Goal: Navigation & Orientation: Go to known website

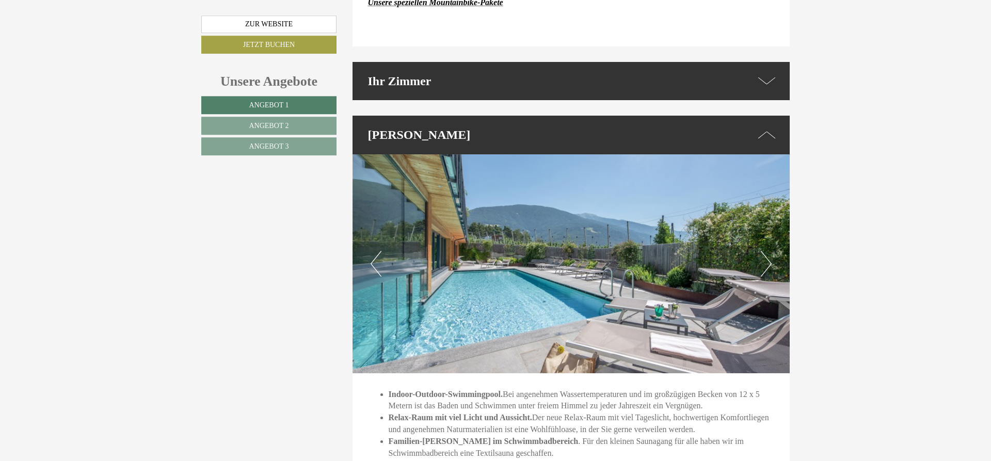
scroll to position [2895, 0]
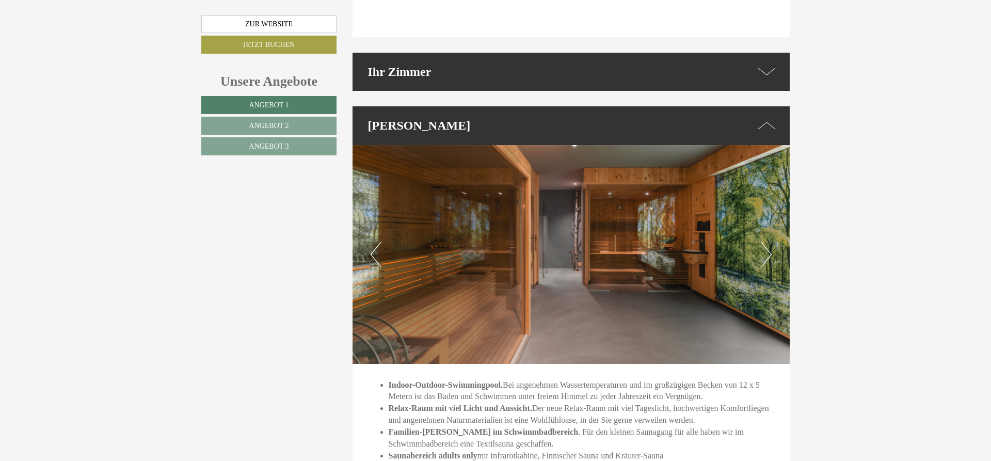
click at [771, 197] on img at bounding box center [571, 254] width 438 height 219
click at [765, 241] on button "Next" at bounding box center [766, 254] width 11 height 26
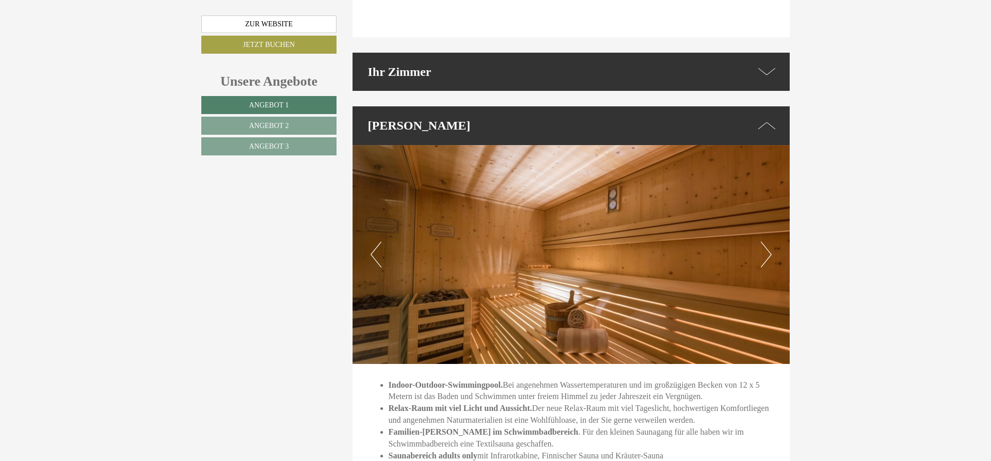
click at [765, 241] on button "Next" at bounding box center [766, 254] width 11 height 26
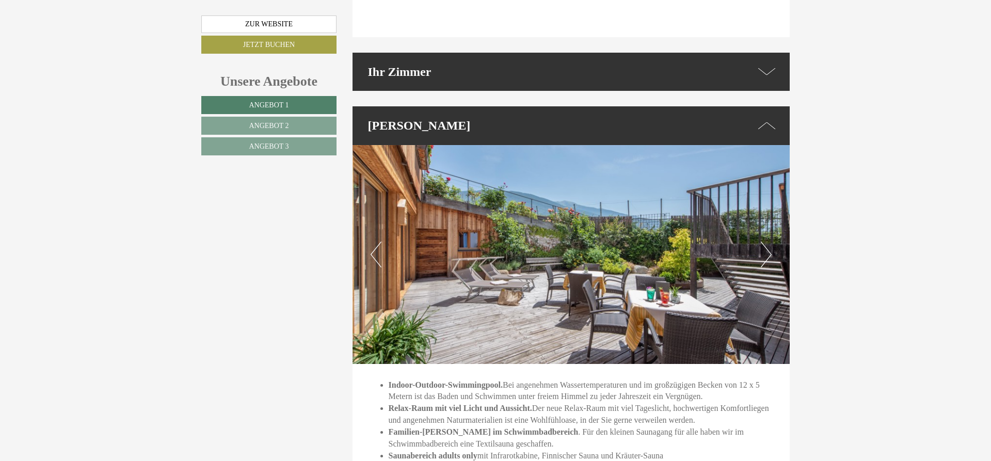
click at [765, 241] on button "Next" at bounding box center [766, 254] width 11 height 26
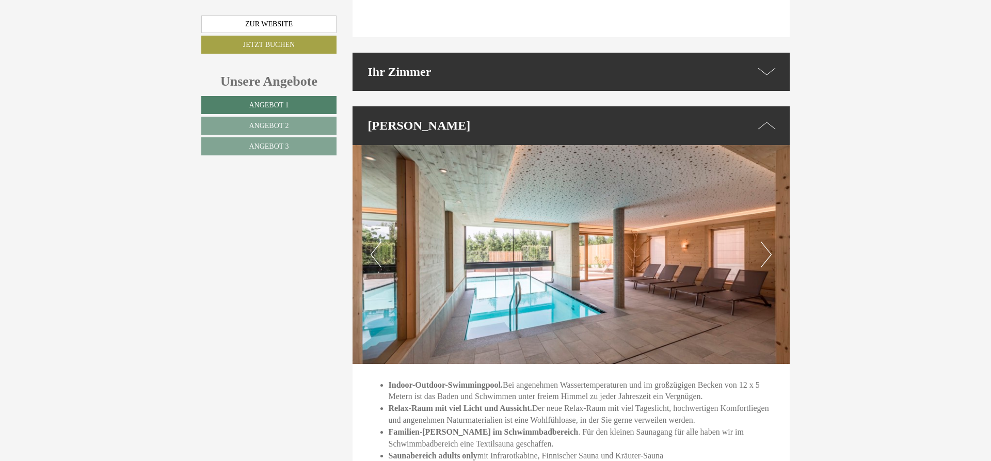
click at [765, 241] on button "Next" at bounding box center [766, 254] width 11 height 26
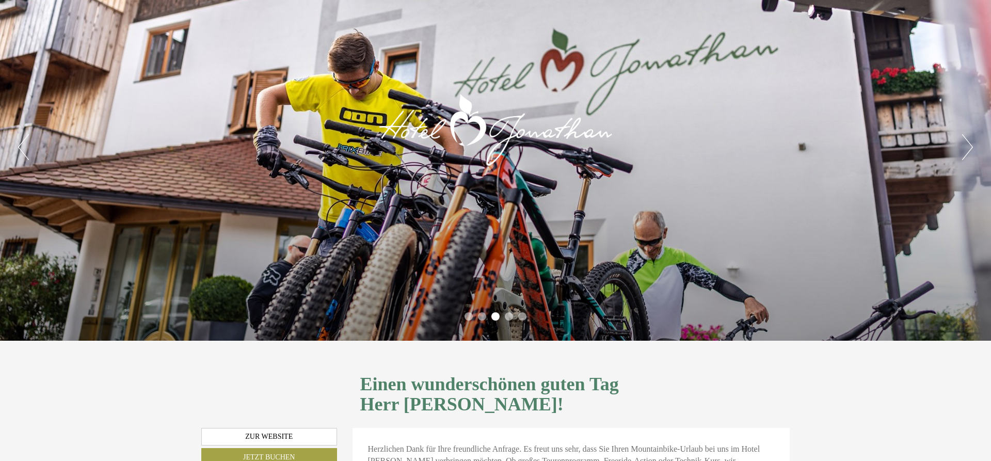
scroll to position [0, 0]
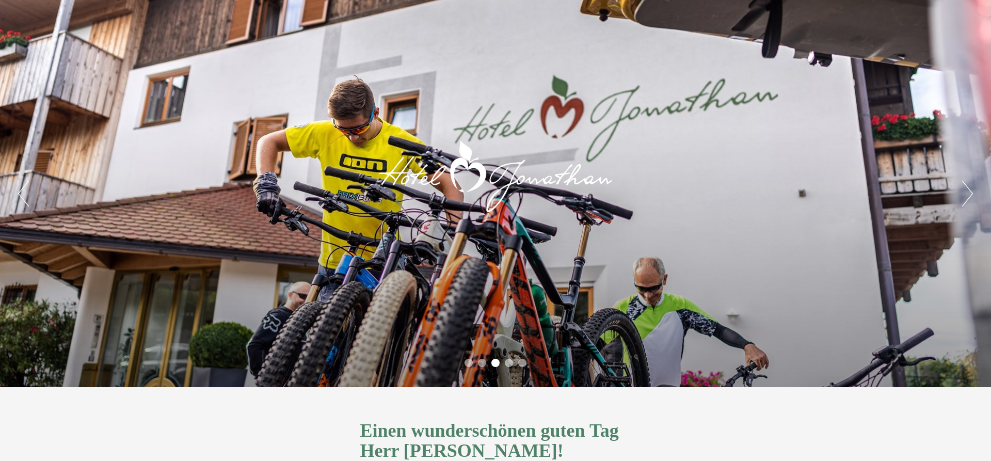
click at [708, 86] on div "Previous Next 1 2 3 4 5" at bounding box center [495, 193] width 991 height 387
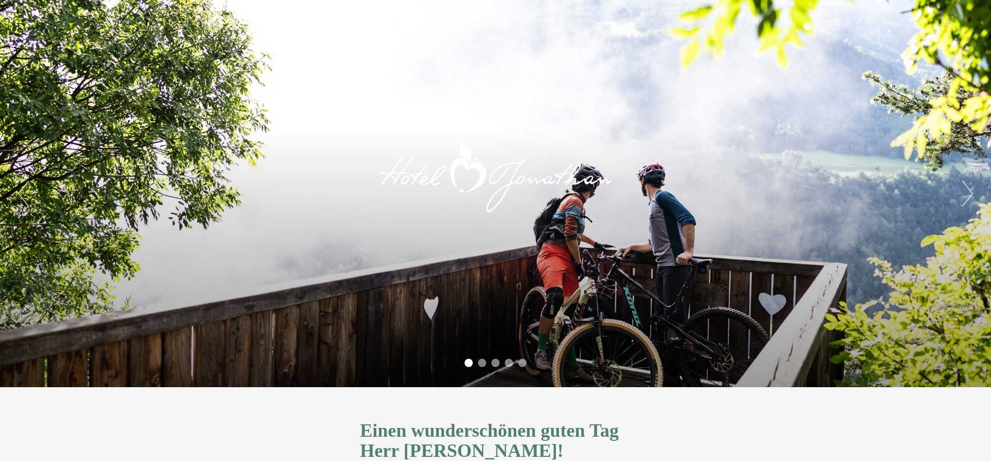
click at [546, 196] on div at bounding box center [495, 175] width 247 height 170
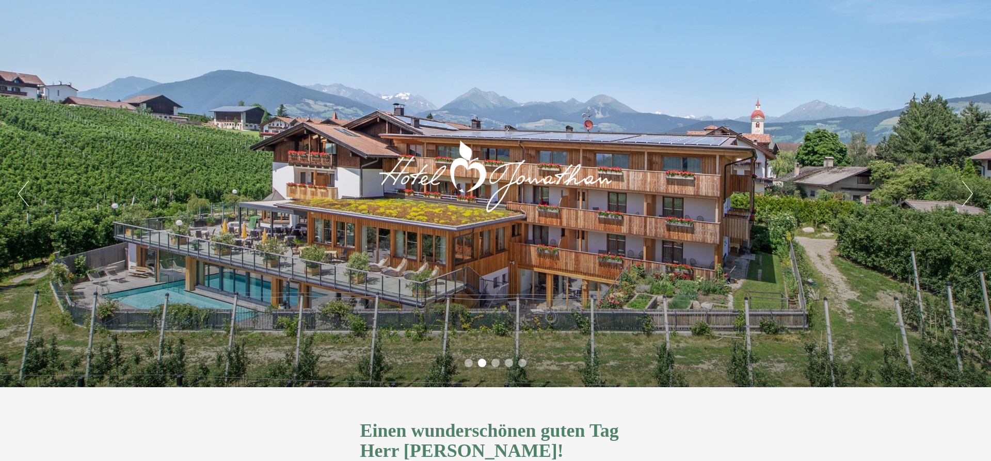
click at [967, 187] on button "Next" at bounding box center [967, 194] width 11 height 26
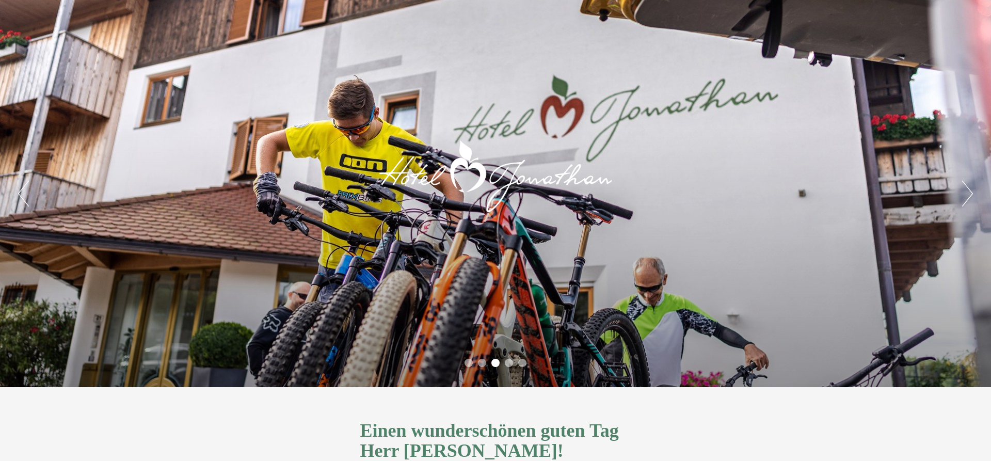
click at [960, 188] on div "Previous Next 1 2 3 4 5" at bounding box center [495, 193] width 991 height 387
click at [966, 191] on button "Next" at bounding box center [967, 194] width 11 height 26
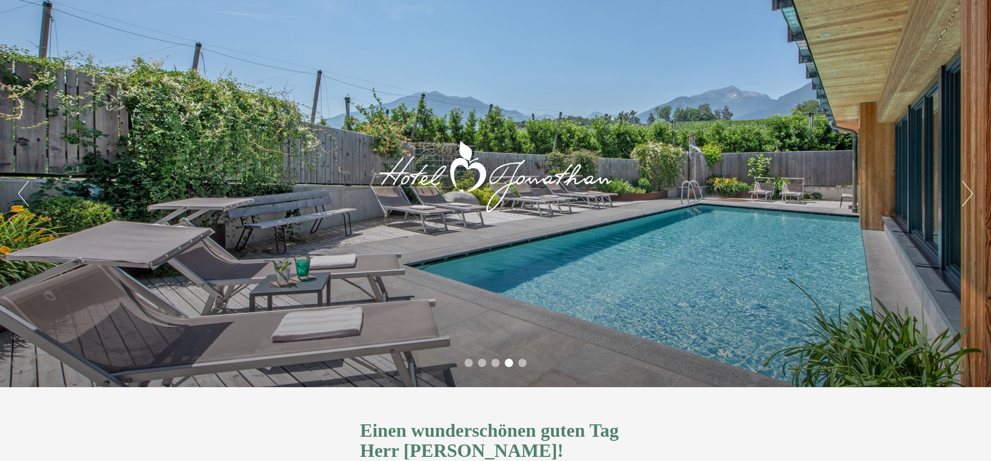
click at [966, 191] on button "Next" at bounding box center [967, 194] width 11 height 26
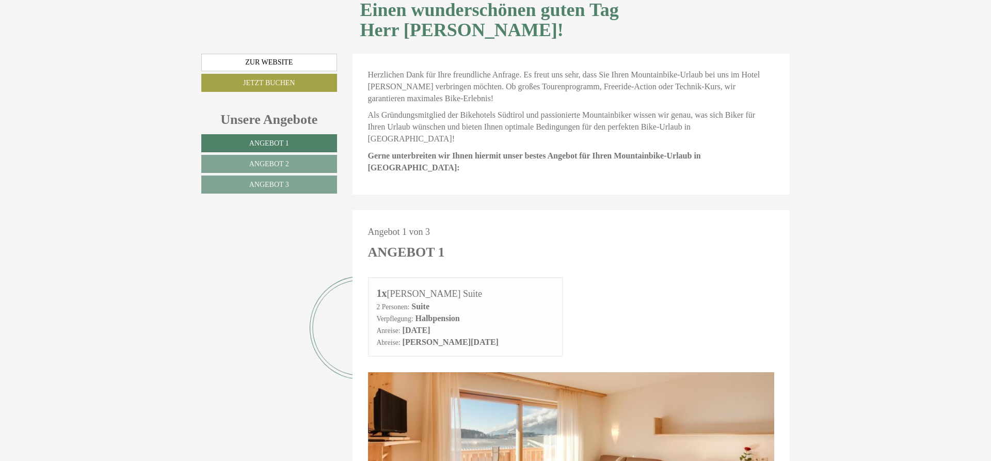
scroll to position [421, 0]
click at [284, 53] on link "Zur Website" at bounding box center [269, 62] width 136 height 18
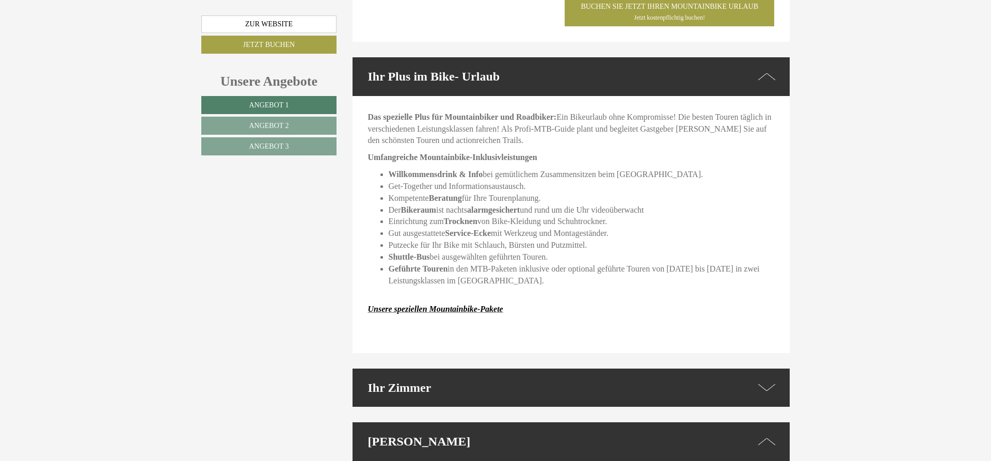
scroll to position [2947, 0]
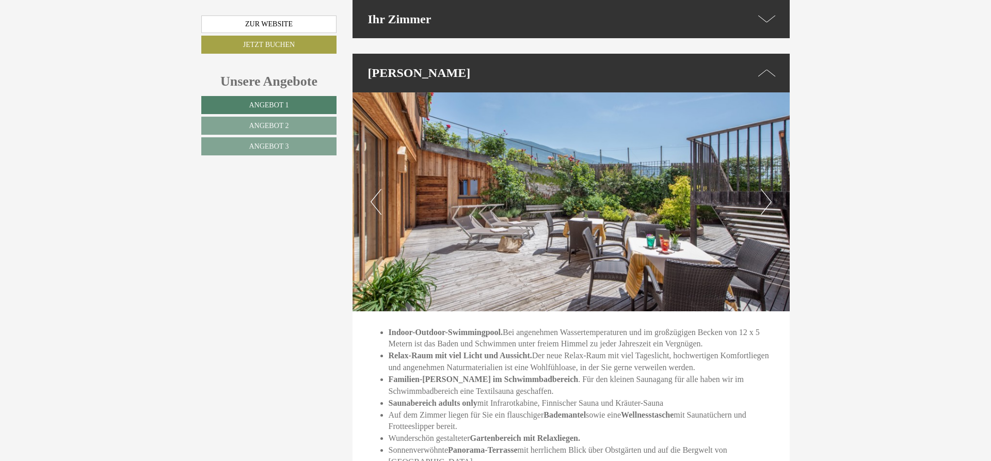
click at [767, 189] on button "Next" at bounding box center [766, 202] width 11 height 26
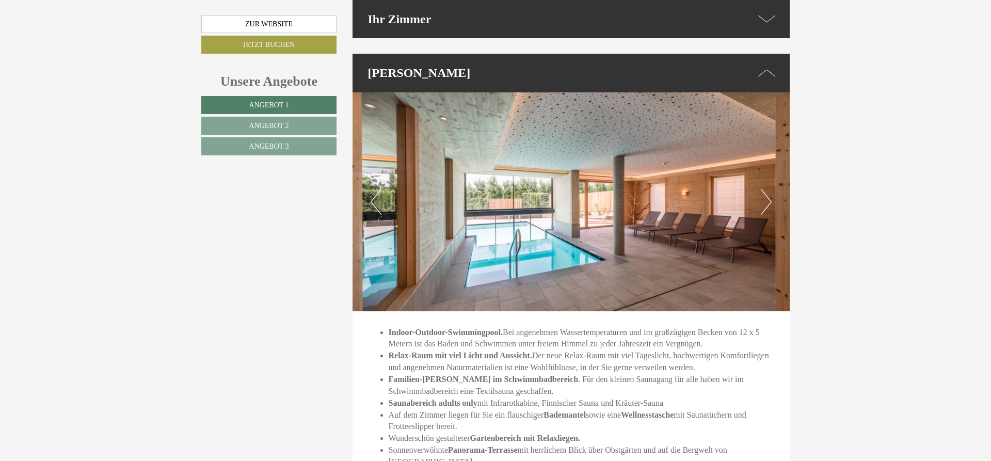
click at [766, 189] on button "Next" at bounding box center [766, 202] width 11 height 26
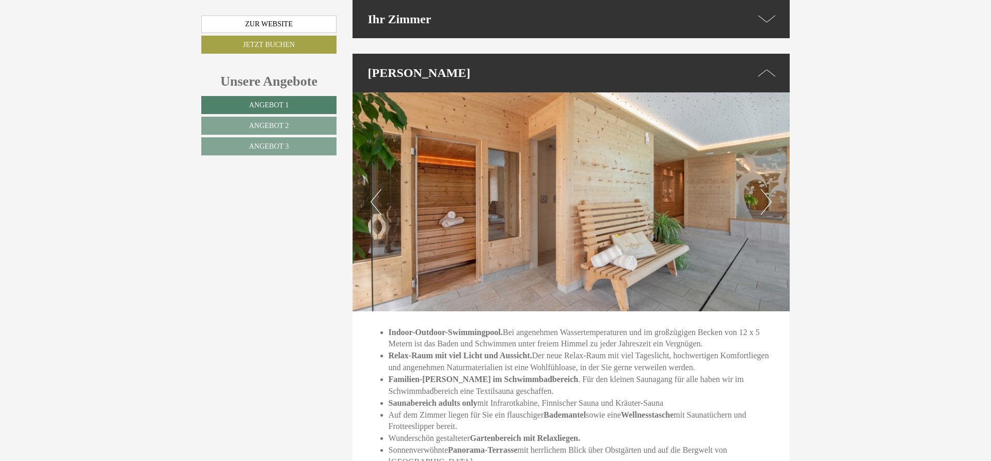
click at [766, 189] on button "Next" at bounding box center [766, 202] width 11 height 26
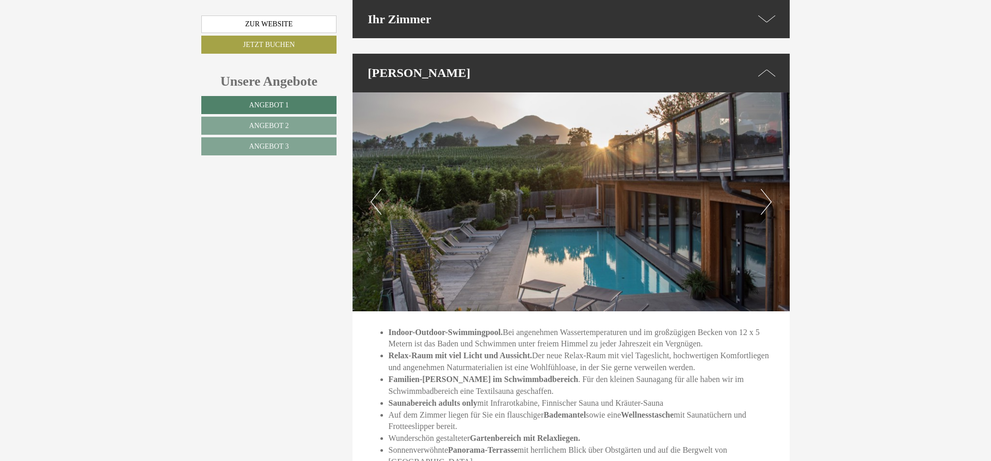
click at [766, 189] on button "Next" at bounding box center [766, 202] width 11 height 26
